Goal: Task Accomplishment & Management: Use online tool/utility

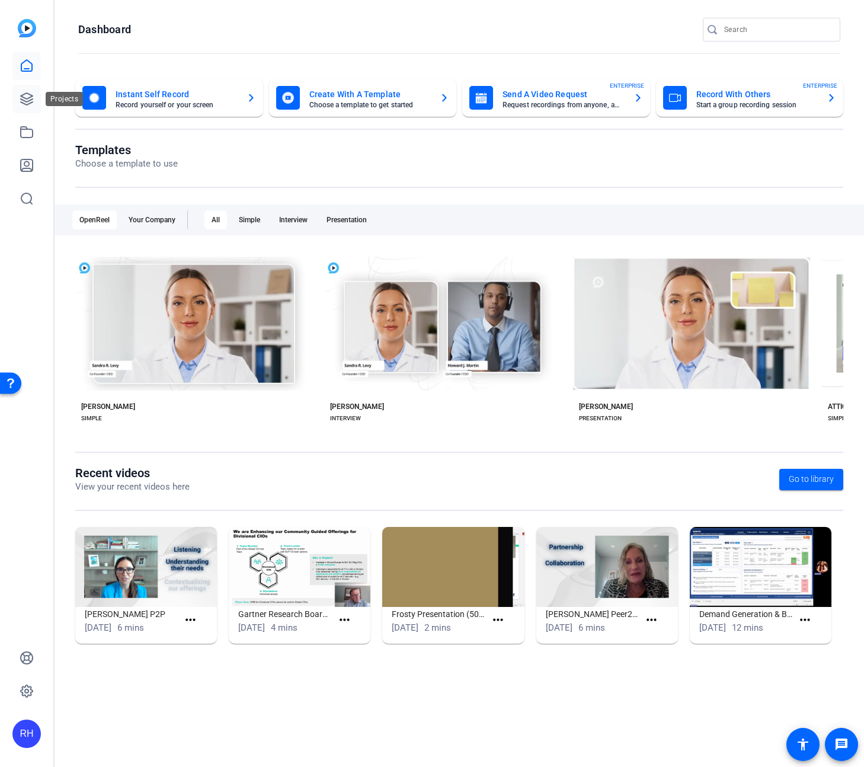
click at [30, 104] on icon at bounding box center [27, 99] width 14 height 14
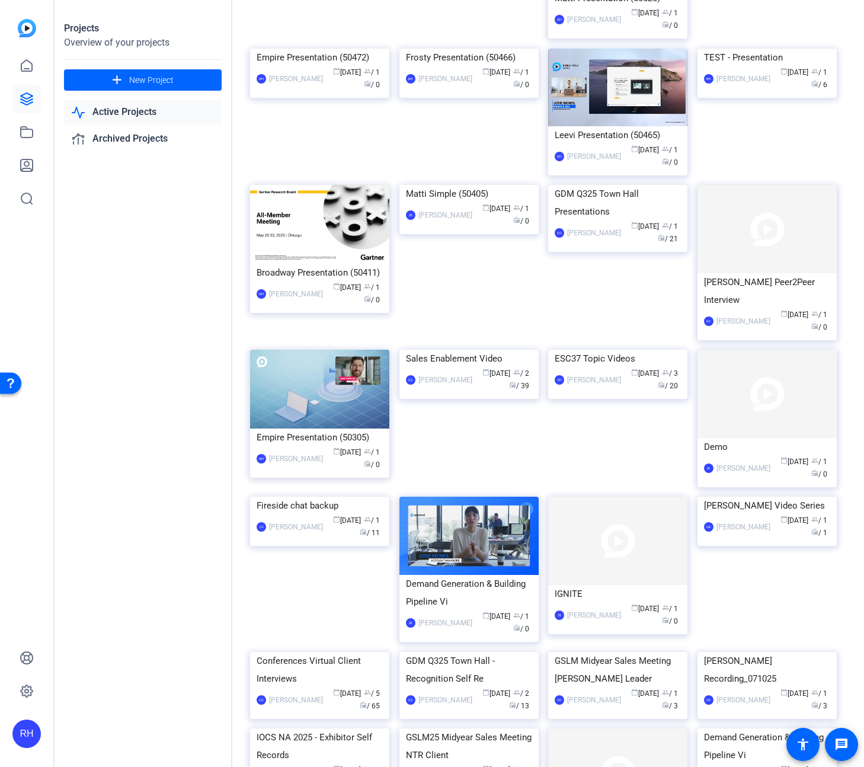
scroll to position [1163, 0]
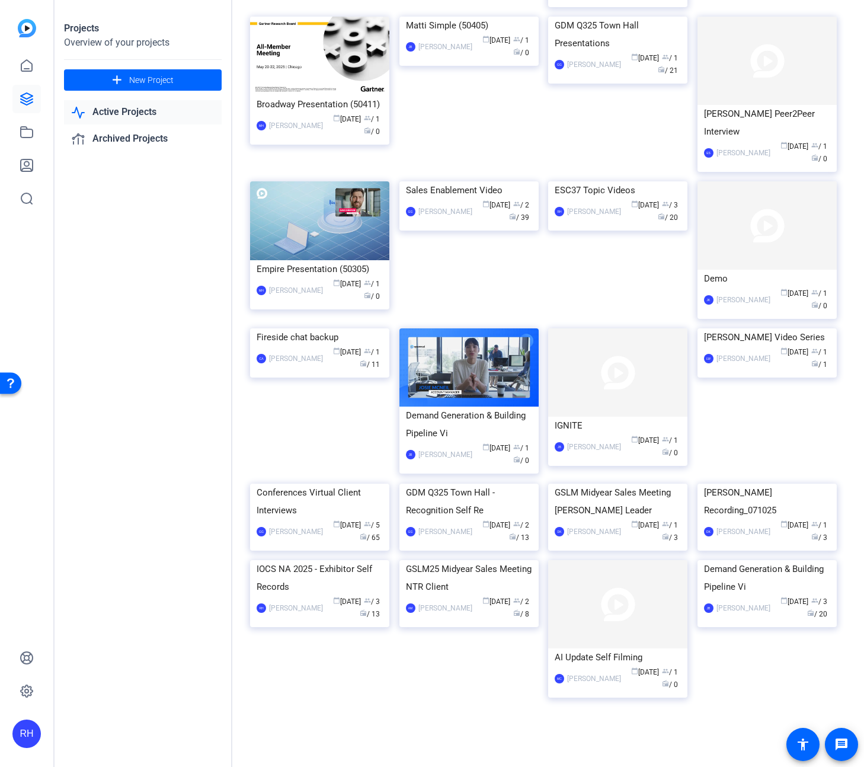
click at [305, 519] on div "Conferences Virtual Client Interviews" at bounding box center [320, 502] width 126 height 36
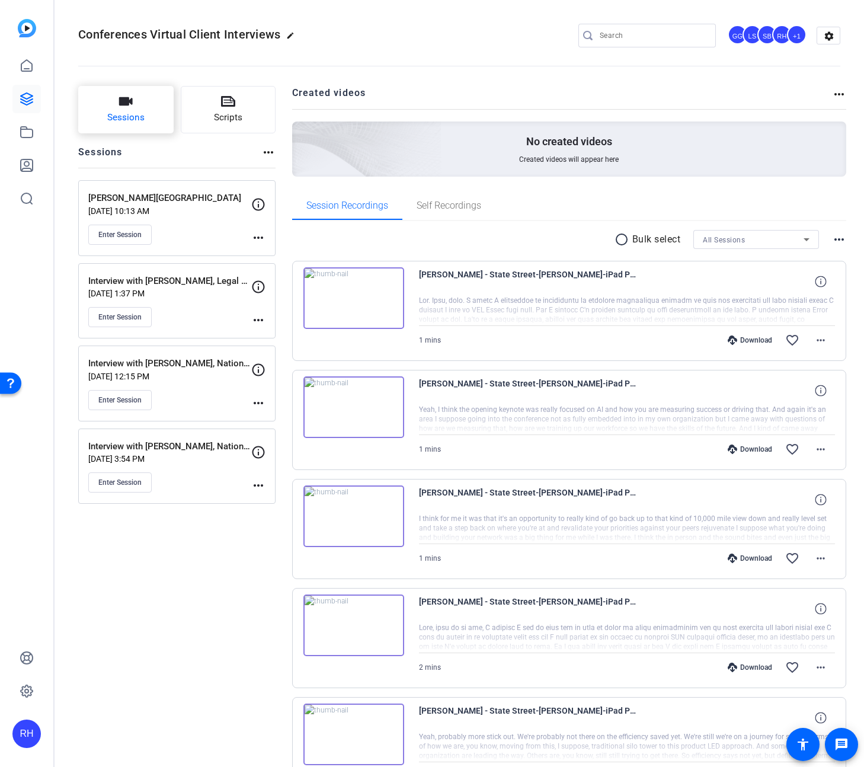
click at [133, 116] on span "Sessions" at bounding box center [125, 118] width 37 height 14
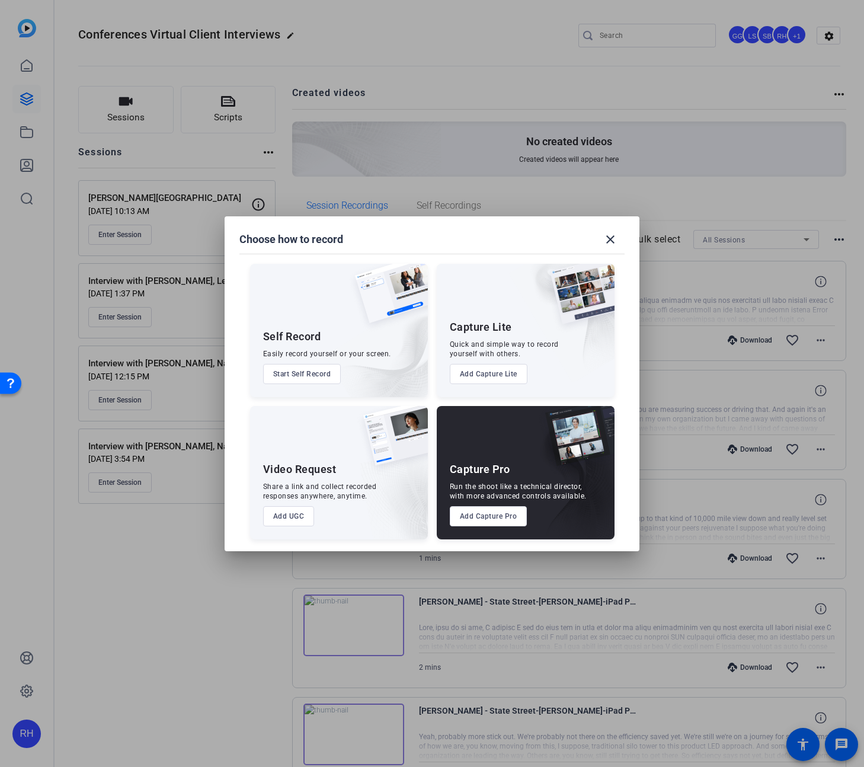
click at [485, 522] on button "Add Capture Pro" at bounding box center [489, 516] width 78 height 20
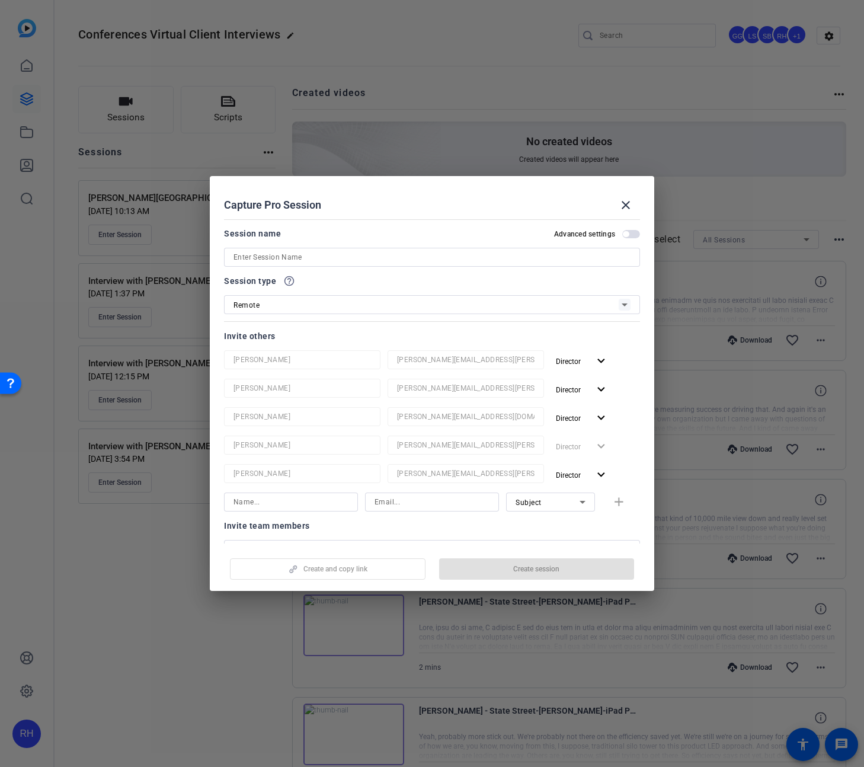
click at [275, 257] on input at bounding box center [432, 257] width 397 height 14
click at [334, 257] on input "[PERSON_NAME]" at bounding box center [432, 257] width 397 height 14
type input "[PERSON_NAME] - JDE"
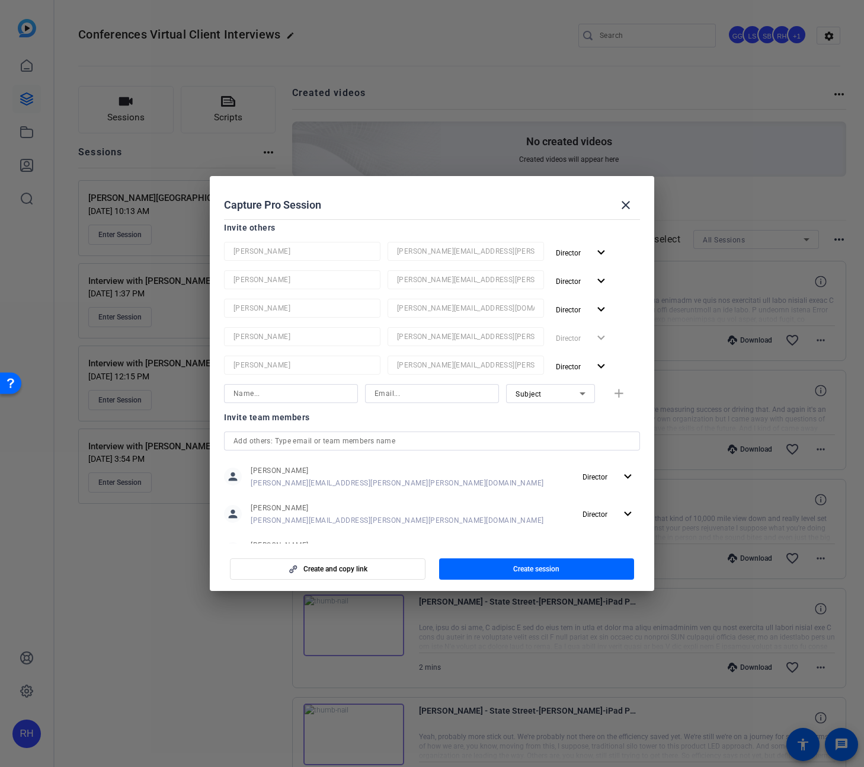
scroll to position [81, 0]
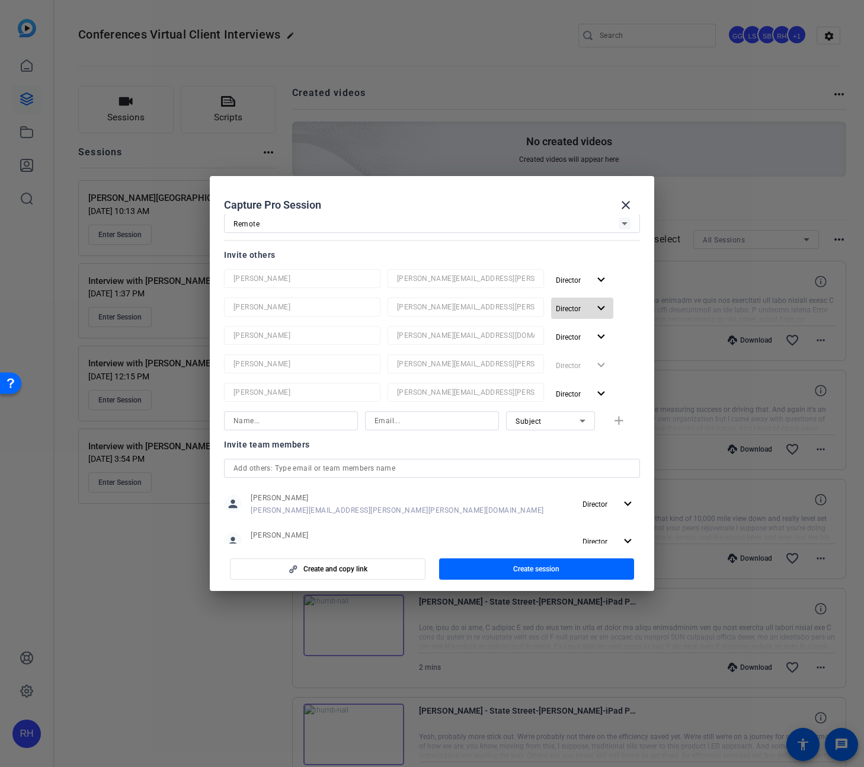
click at [599, 307] on mat-icon "expand_more" at bounding box center [601, 308] width 15 height 15
click at [640, 303] on div at bounding box center [432, 383] width 864 height 767
click at [603, 306] on mat-icon "expand_more" at bounding box center [601, 308] width 15 height 15
click at [589, 357] on span "Remove User" at bounding box center [583, 354] width 44 height 8
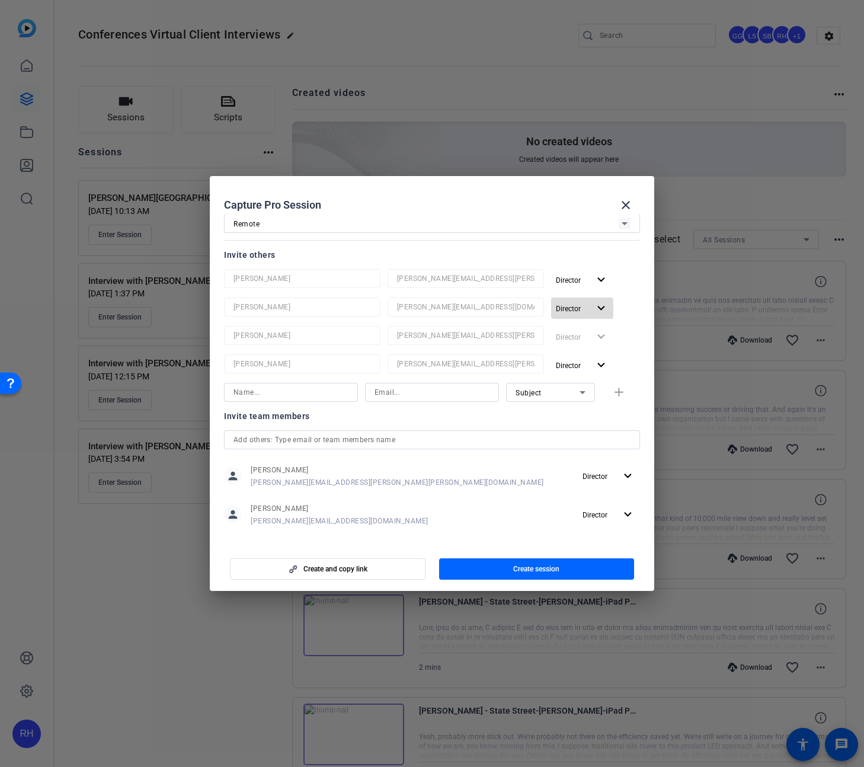
click at [603, 304] on mat-icon "expand_more" at bounding box center [601, 308] width 15 height 15
click at [592, 356] on span "Remove User" at bounding box center [583, 354] width 44 height 8
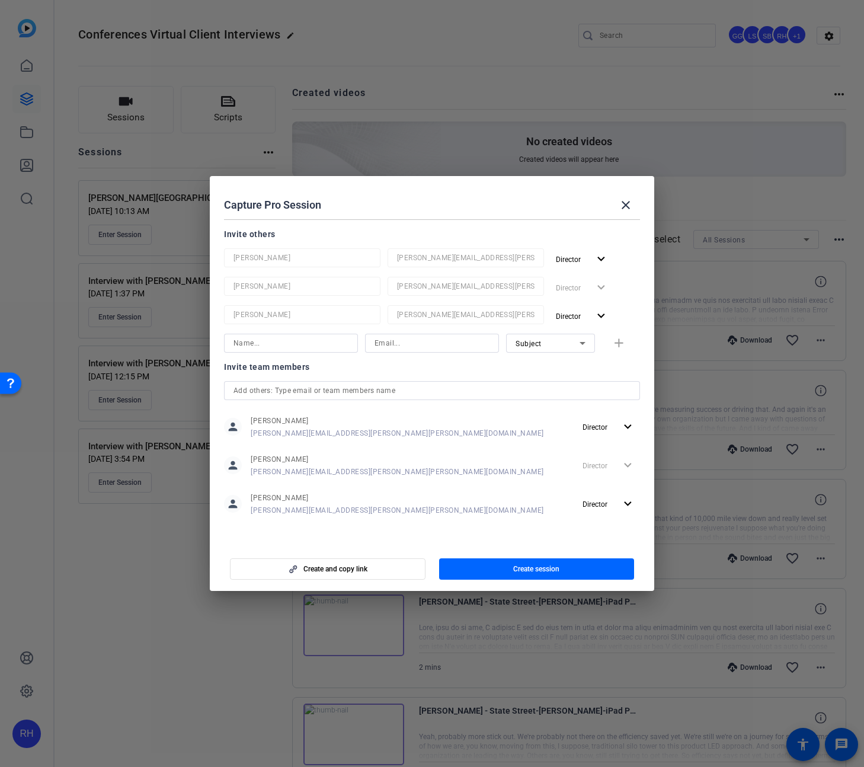
scroll to position [0, 0]
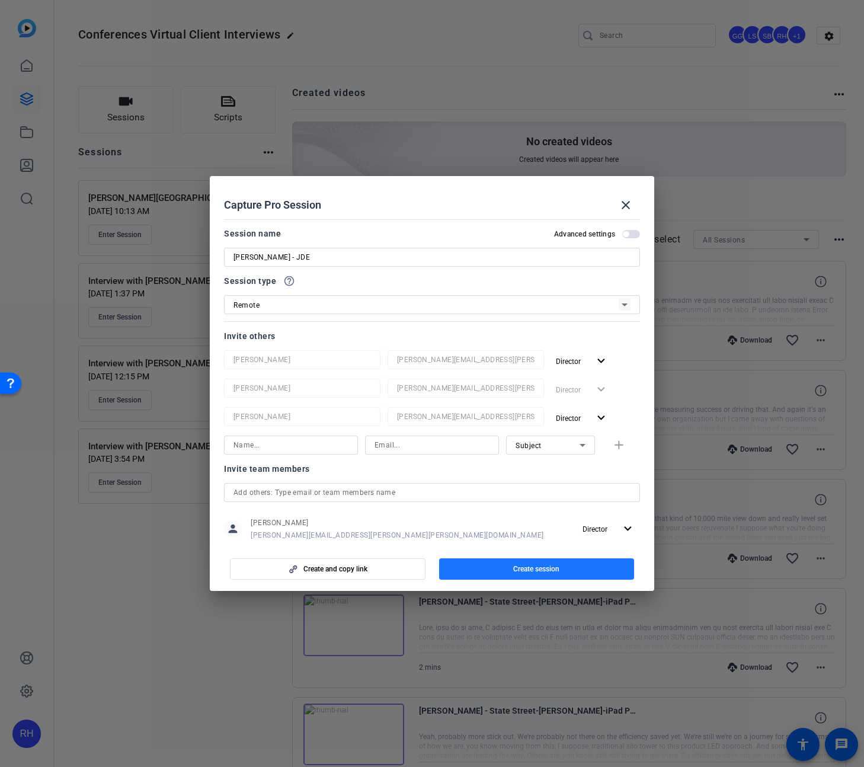
click at [535, 566] on span "Create session" at bounding box center [536, 568] width 46 height 9
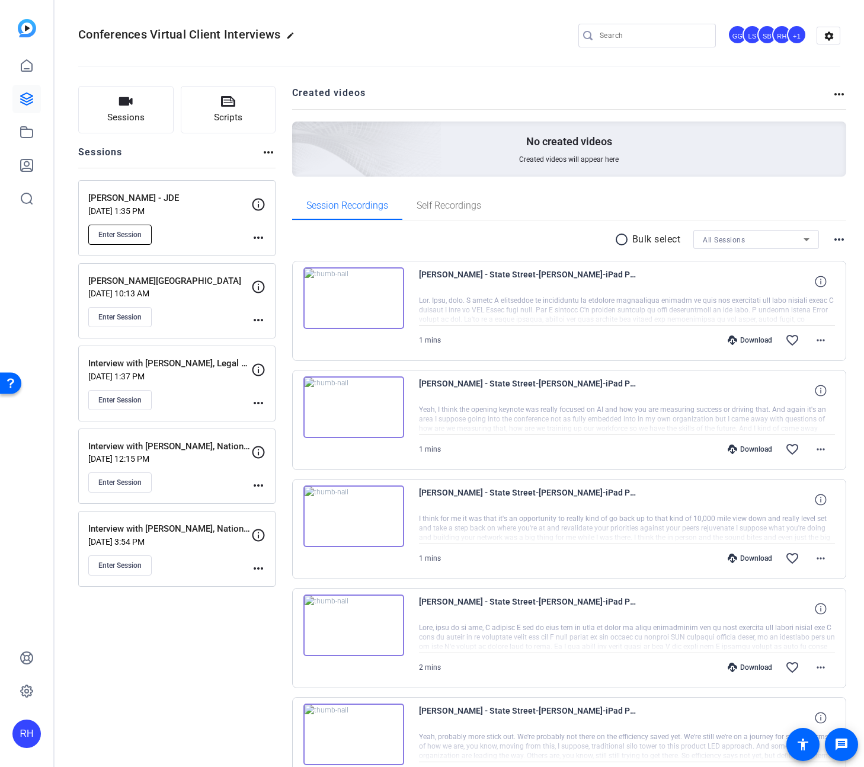
click at [139, 232] on span "Enter Session" at bounding box center [119, 234] width 43 height 9
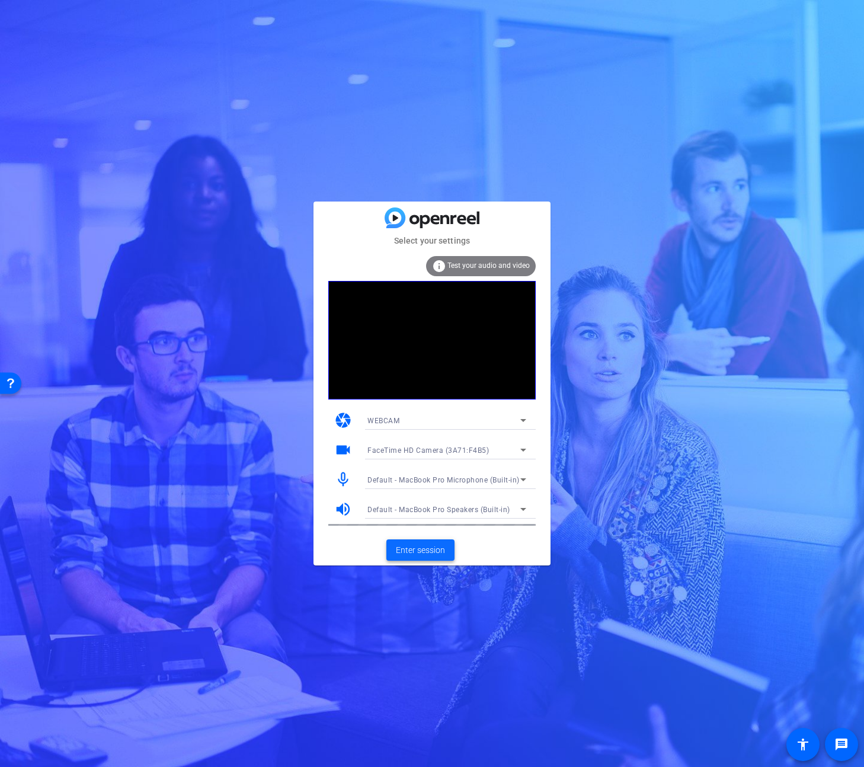
click at [410, 545] on span "Enter session" at bounding box center [420, 550] width 49 height 12
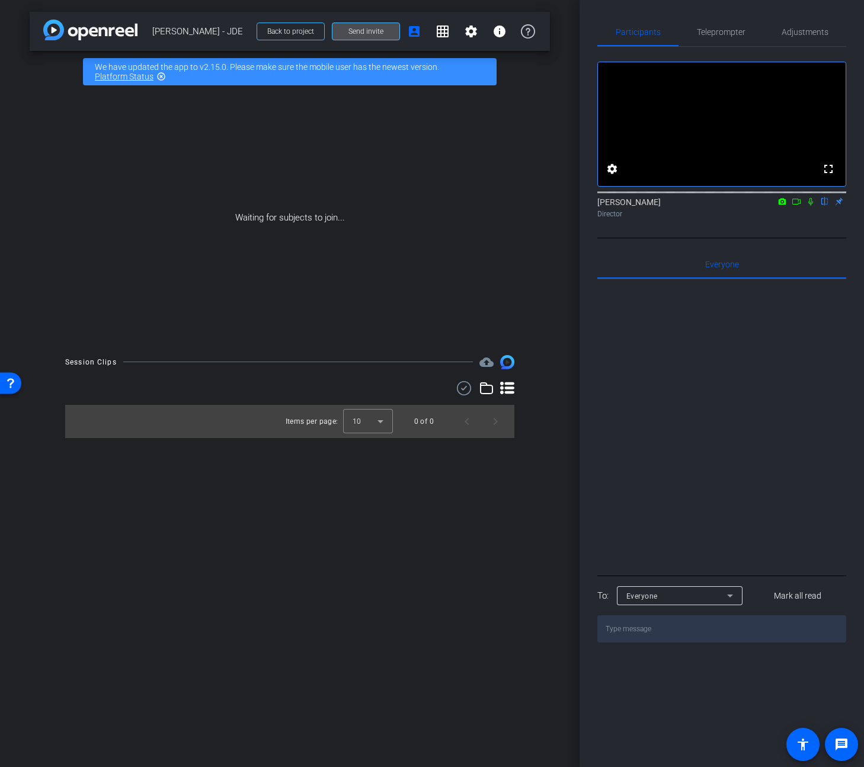
click at [367, 27] on span "Send invite" at bounding box center [366, 31] width 35 height 9
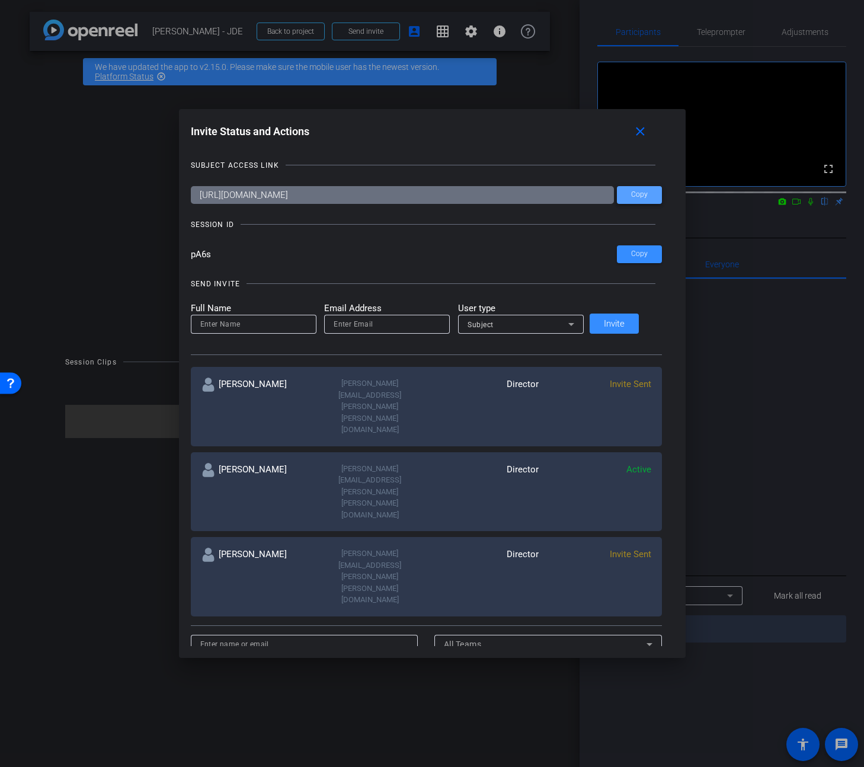
click at [640, 194] on span at bounding box center [639, 195] width 45 height 28
click at [637, 255] on span at bounding box center [639, 254] width 45 height 28
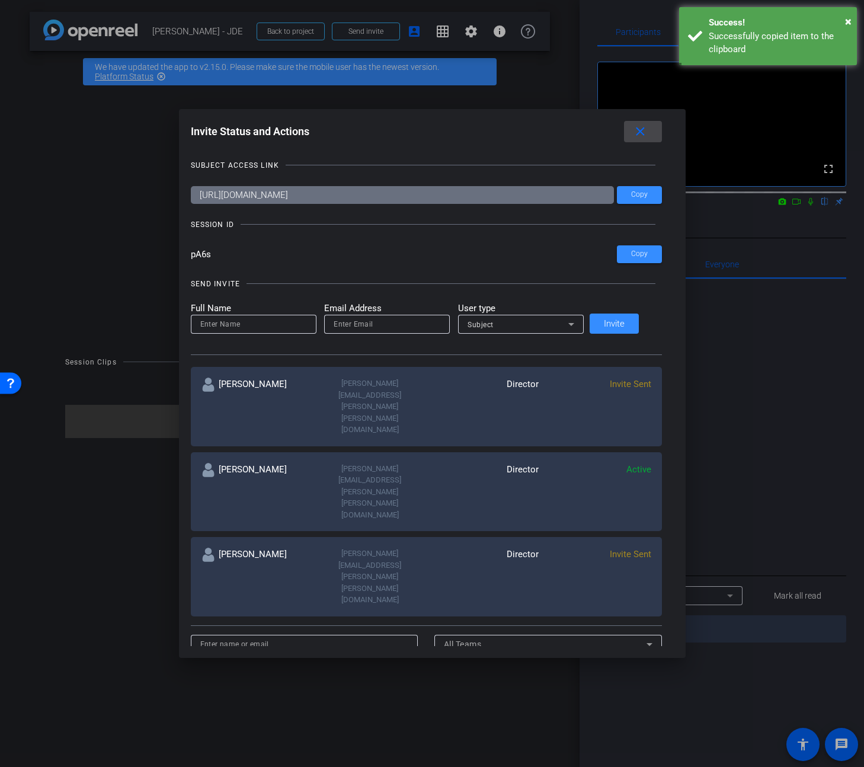
click at [633, 127] on mat-icon "close" at bounding box center [640, 131] width 15 height 15
